Goal: Information Seeking & Learning: Learn about a topic

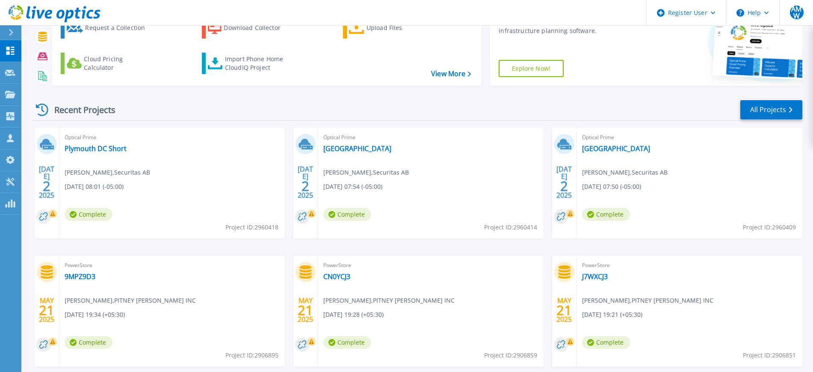
scroll to position [80, 0]
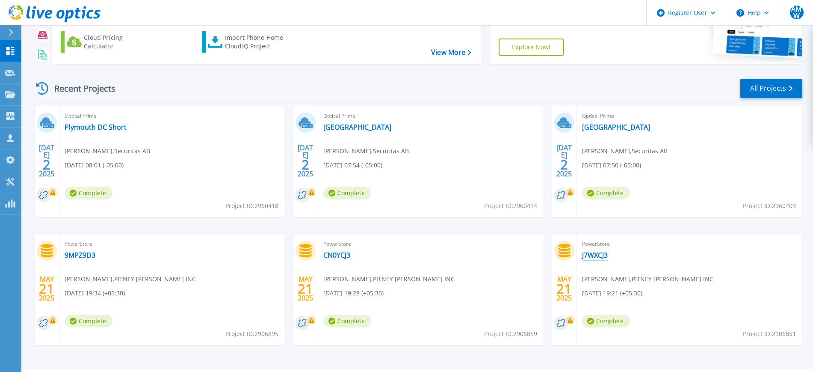
click at [600, 258] on link "J7WXCJ3" at bounding box center [595, 255] width 26 height 9
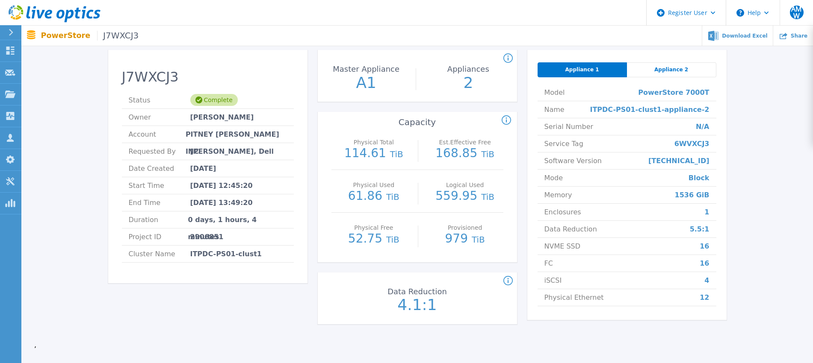
scroll to position [41, 0]
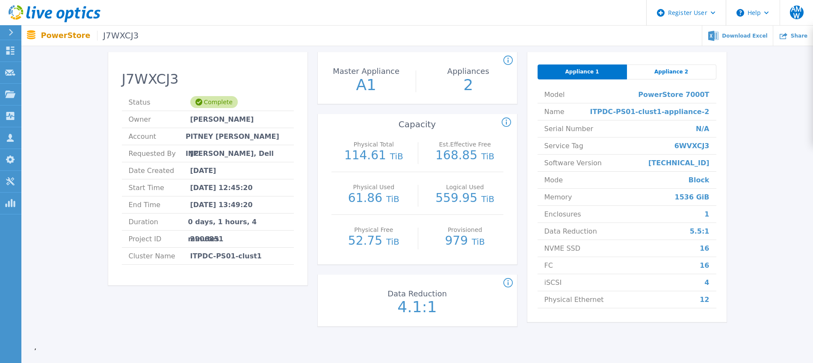
click at [671, 76] on div "Appliance 2" at bounding box center [671, 72] width 89 height 15
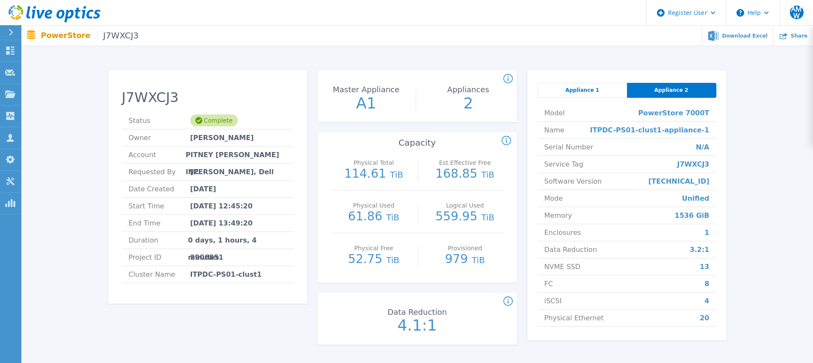
scroll to position [0, 0]
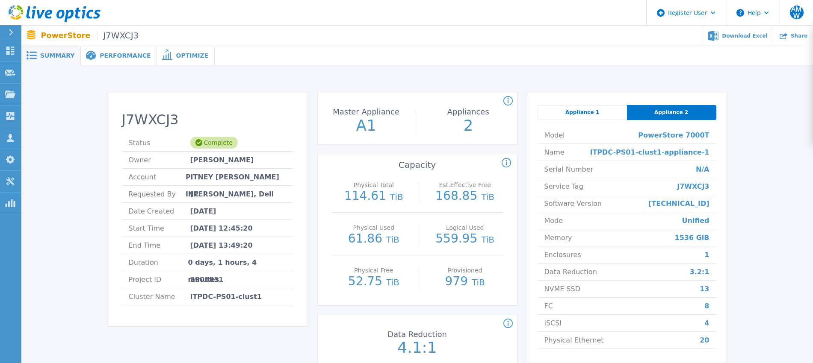
click at [102, 53] on span "Performance" at bounding box center [125, 56] width 51 height 6
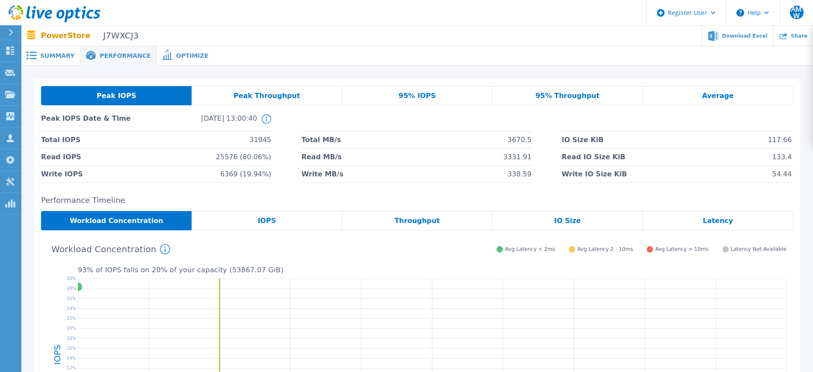
click at [267, 139] on span "31945" at bounding box center [260, 139] width 22 height 17
click at [224, 156] on li "Read IOPS 25576 (80.06%)" at bounding box center [156, 156] width 230 height 17
click at [227, 168] on li "Write IOPS 6369 (19.94%)" at bounding box center [156, 173] width 230 height 17
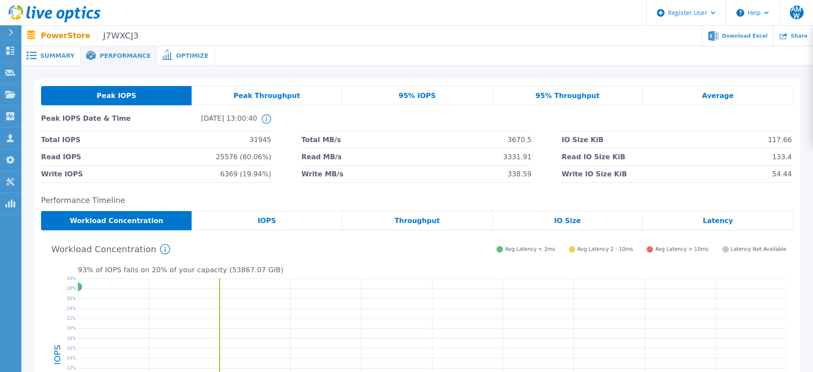
click at [257, 97] on span "Peak Throughput" at bounding box center [266, 95] width 67 height 7
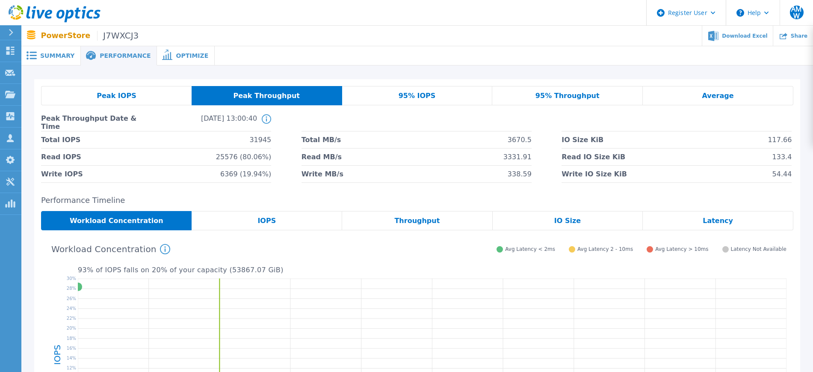
click at [387, 95] on div "95% IOPS" at bounding box center [417, 95] width 150 height 19
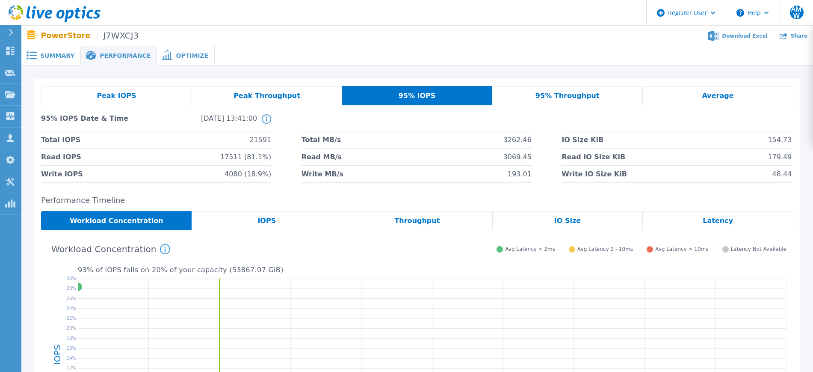
click at [518, 91] on div "95% Throughput" at bounding box center [567, 95] width 150 height 19
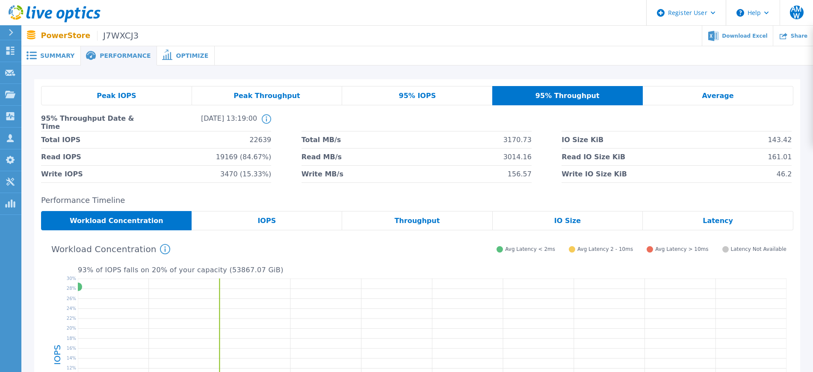
click at [685, 98] on div "Average" at bounding box center [718, 95] width 150 height 19
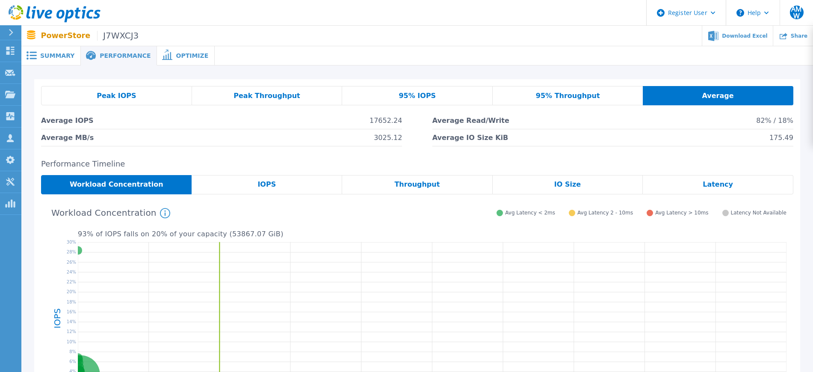
click at [158, 87] on div "Peak IOPS" at bounding box center [116, 95] width 151 height 19
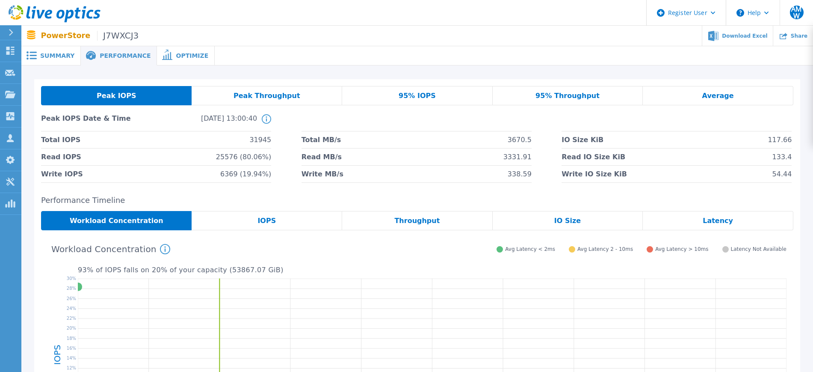
click at [71, 59] on div "Summary" at bounding box center [50, 55] width 59 height 19
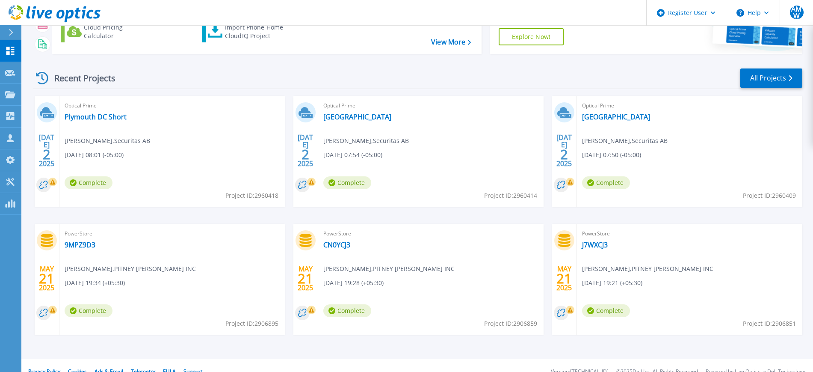
scroll to position [91, 0]
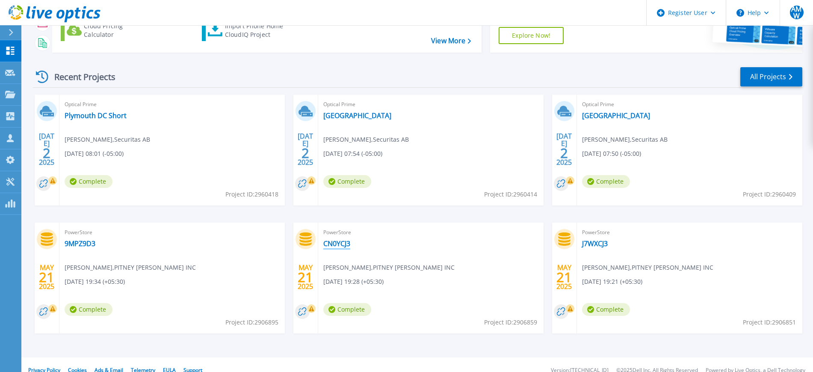
click at [336, 245] on link "CN0YCJ3" at bounding box center [336, 243] width 27 height 9
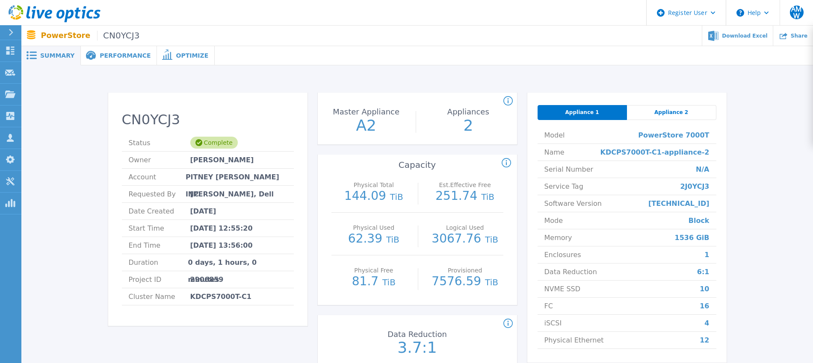
click at [118, 57] on span "Performance" at bounding box center [125, 56] width 51 height 6
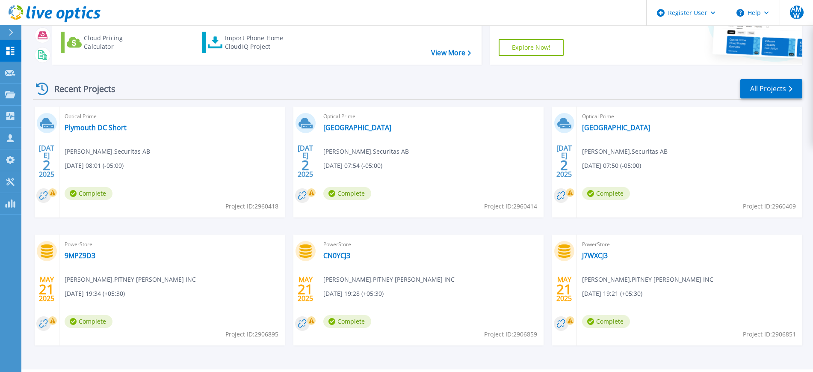
scroll to position [100, 0]
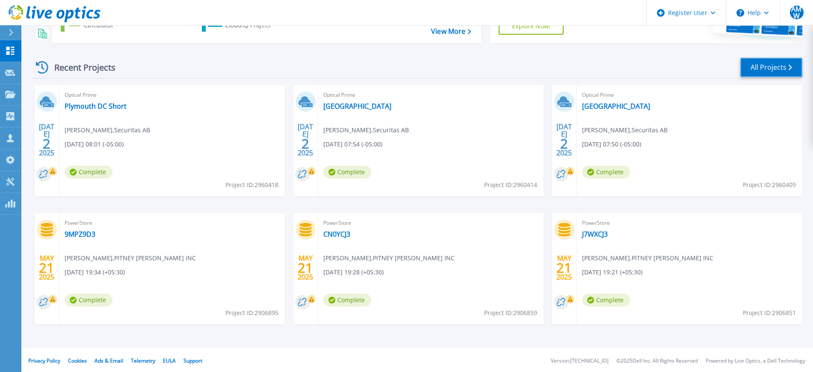
click at [790, 75] on link "All Projects" at bounding box center [771, 67] width 62 height 19
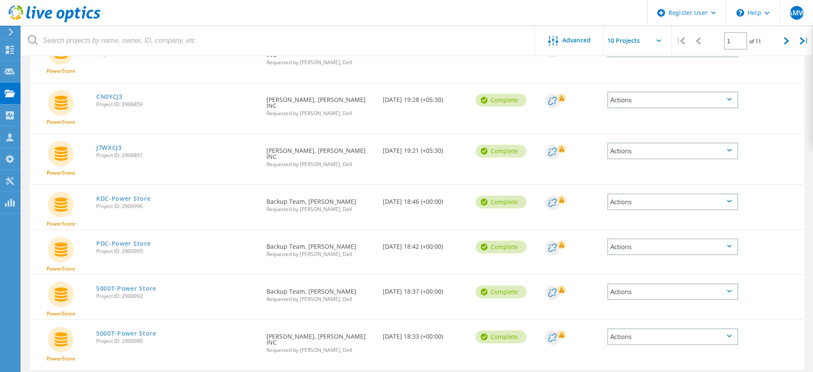
scroll to position [262, 0]
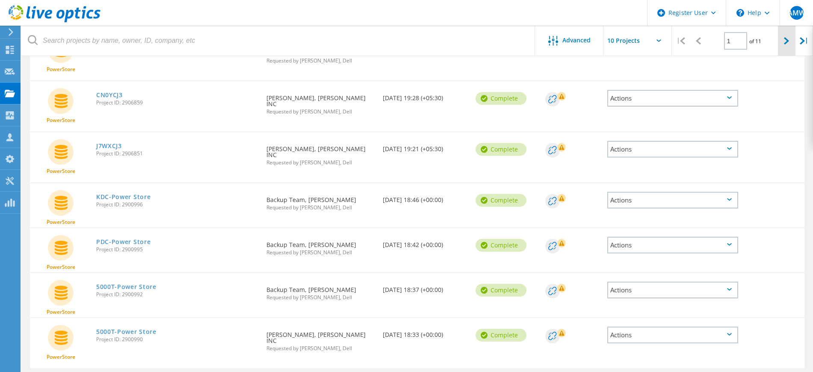
click at [790, 39] on div at bounding box center [787, 41] width 18 height 30
type input "2"
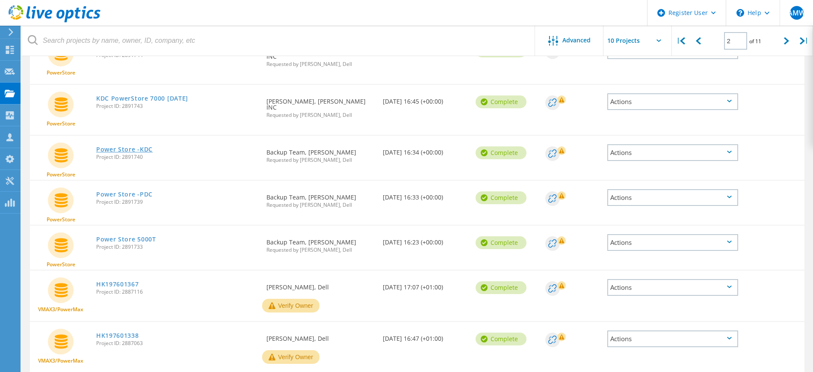
click at [132, 146] on link "Power Store -KDC" at bounding box center [124, 149] width 56 height 6
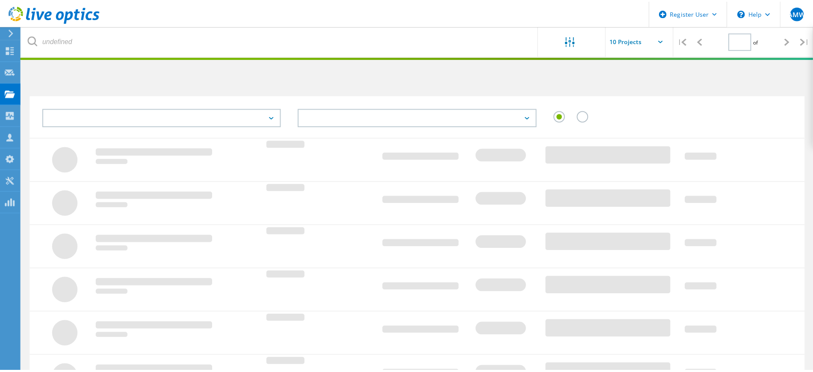
scroll to position [236, 0]
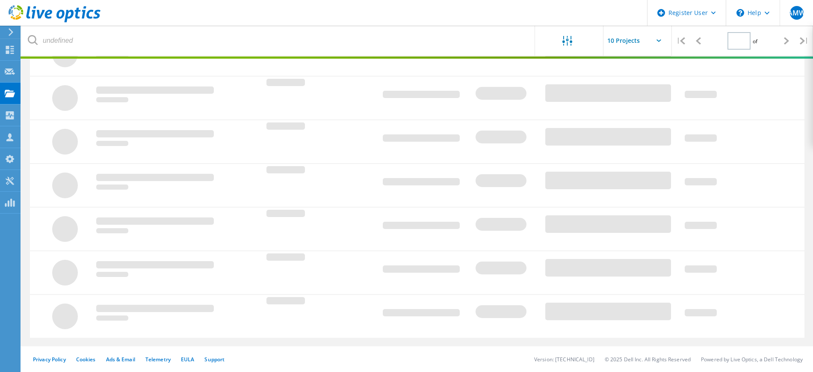
type input "2"
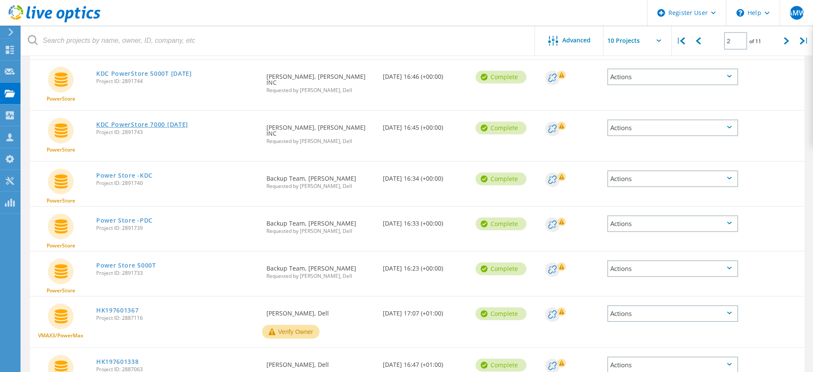
click at [158, 121] on link "KDC PowerStore 7000 May 9th 2025" at bounding box center [142, 124] width 92 height 6
